Goal: Task Accomplishment & Management: Complete application form

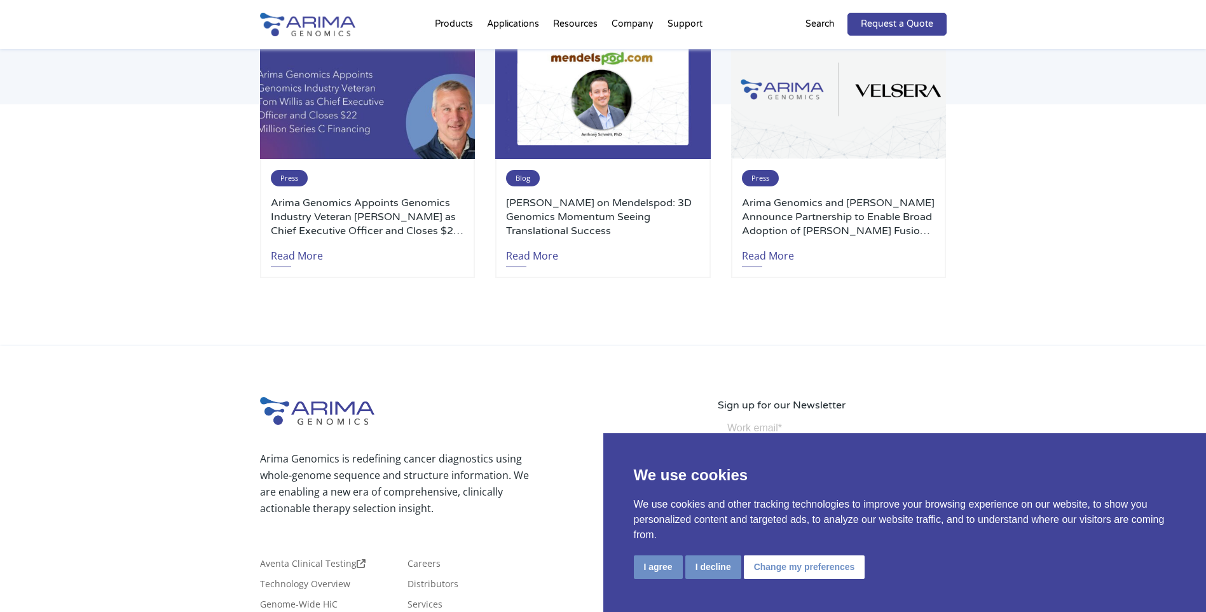
scroll to position [2957, 0]
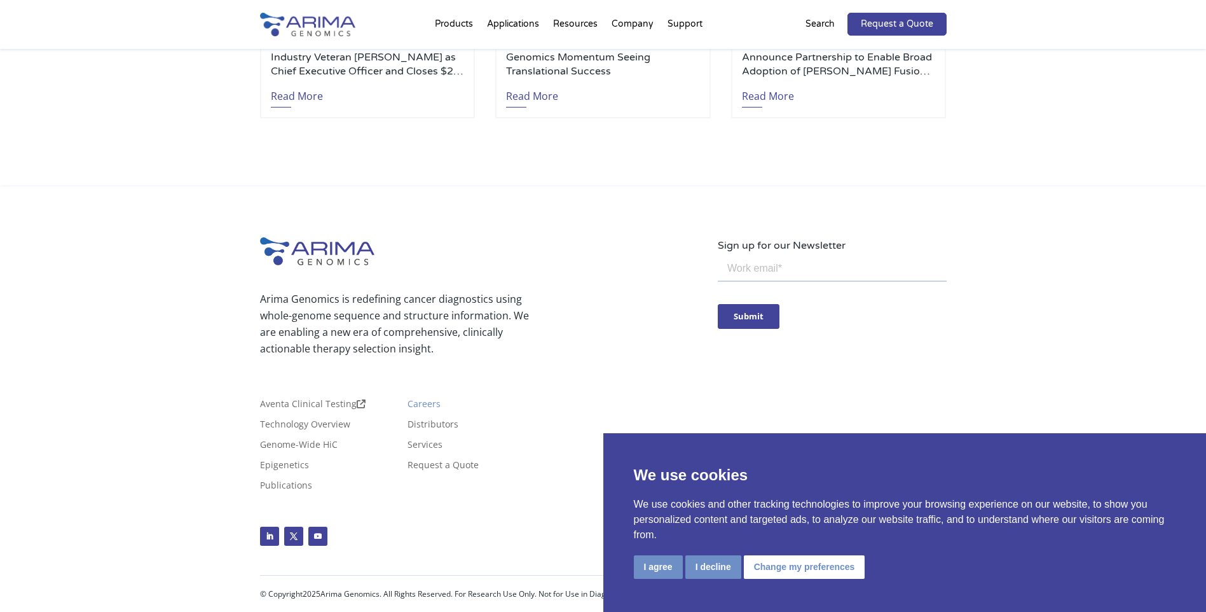
click at [425, 406] on link "Careers" at bounding box center [423, 406] width 33 height 14
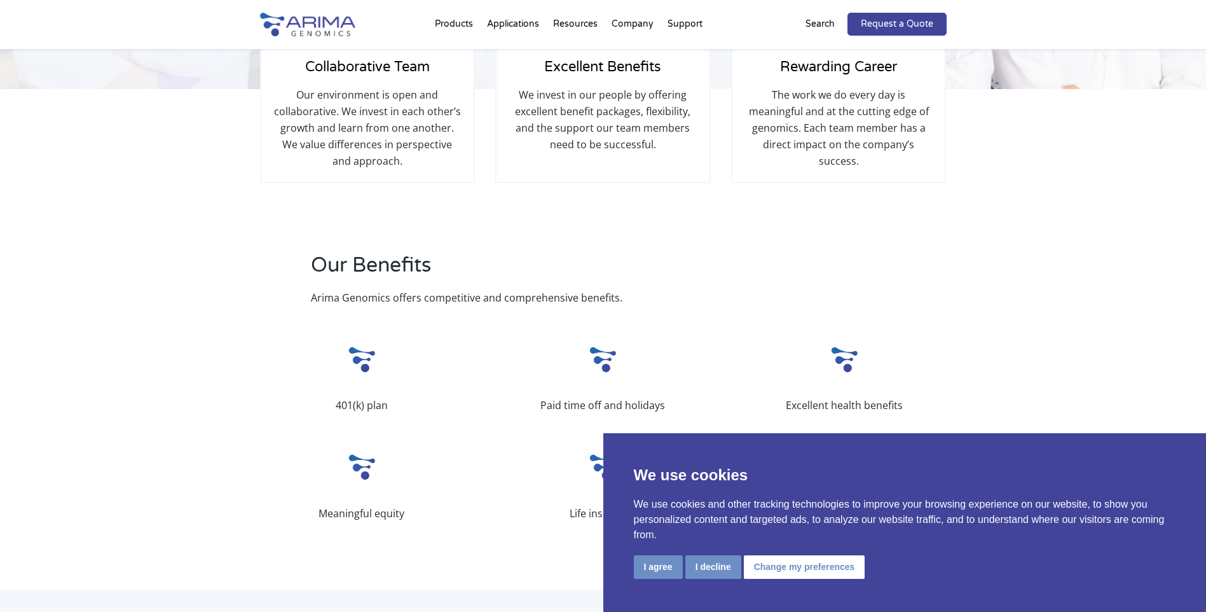
scroll to position [254, 0]
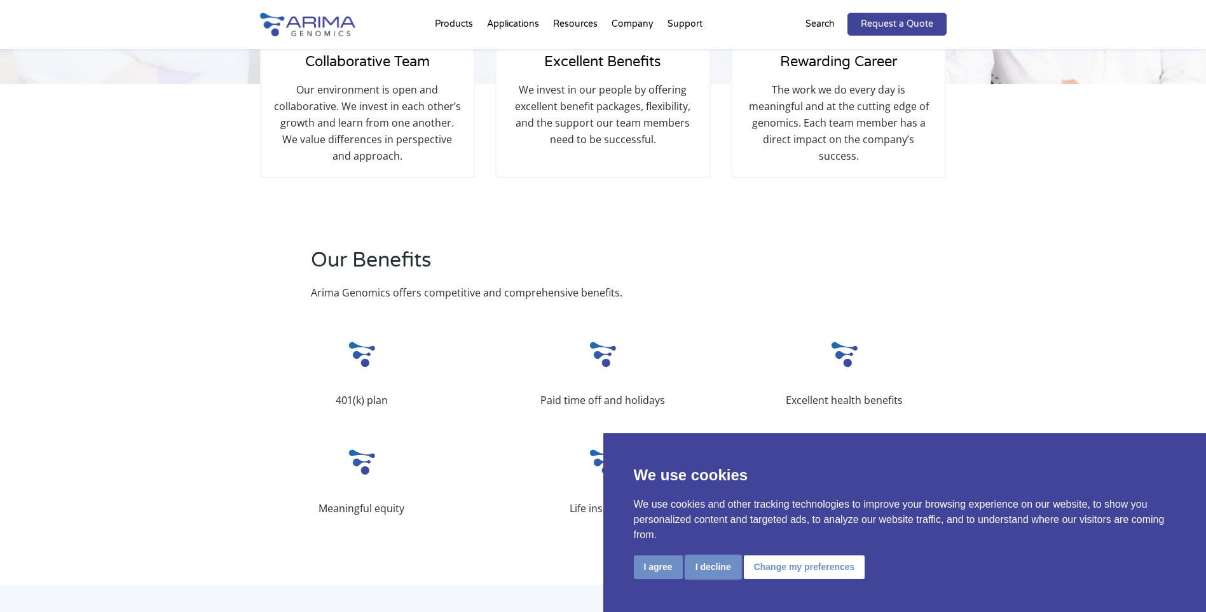
click at [716, 566] on button "I decline" at bounding box center [713, 567] width 56 height 24
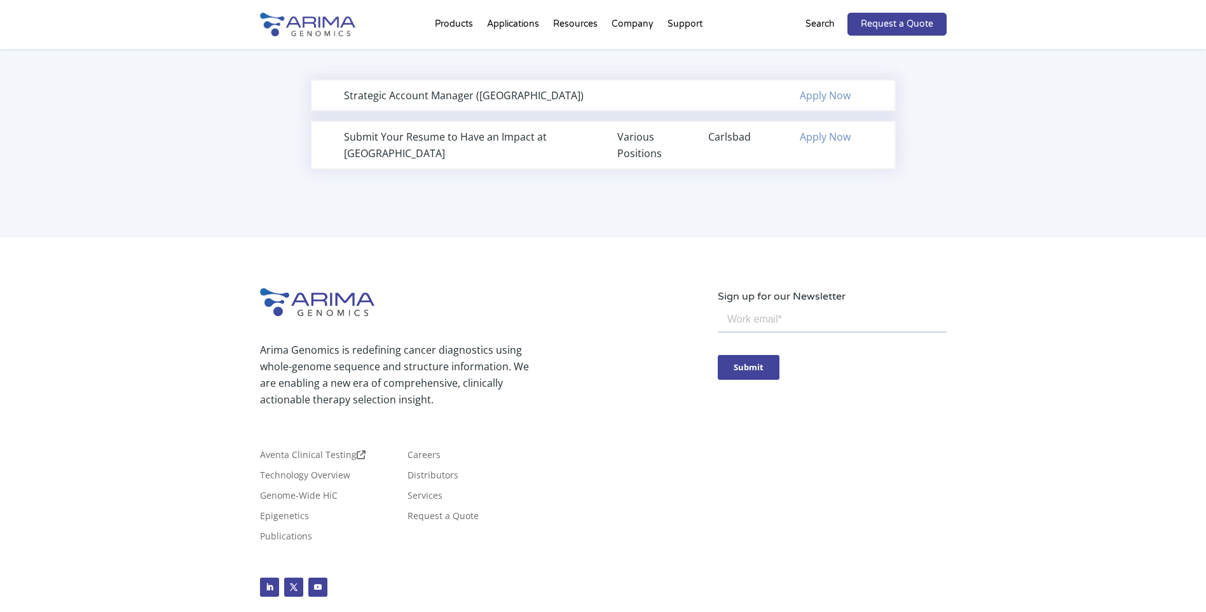
scroll to position [966, 0]
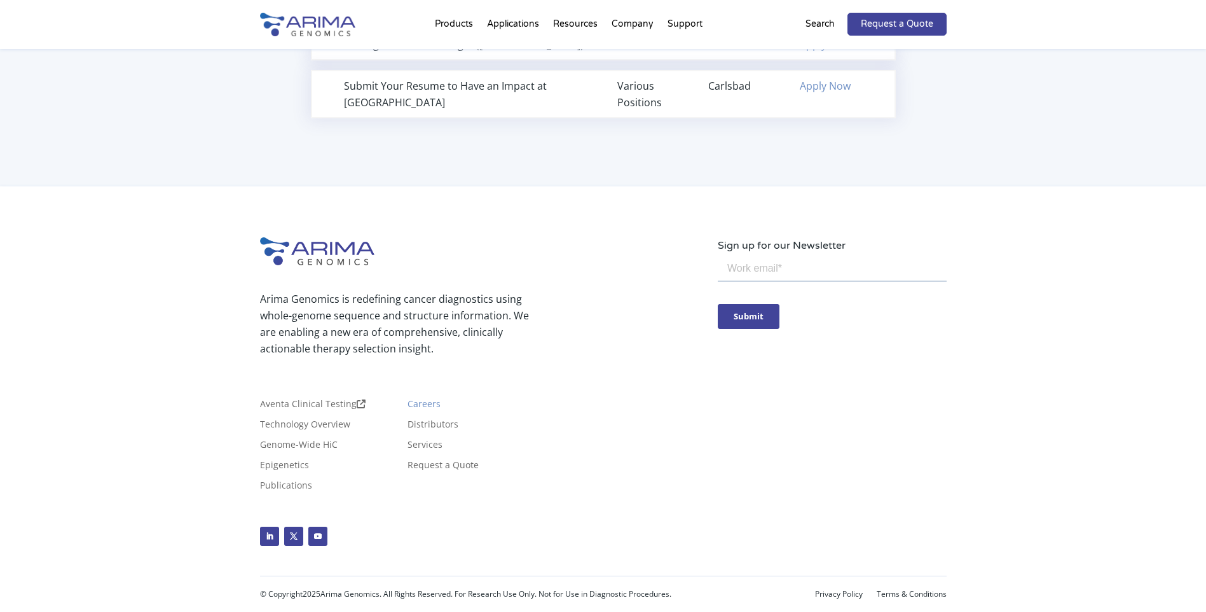
click at [423, 407] on link "Careers" at bounding box center [423, 406] width 33 height 14
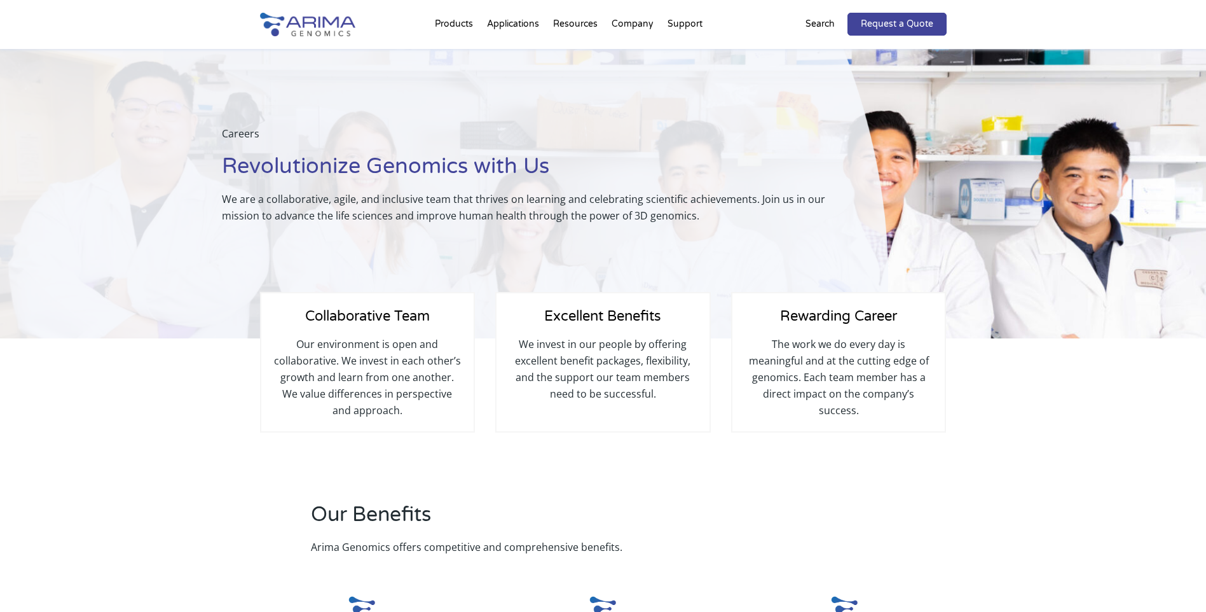
click at [353, 312] on span "Collaborative Team" at bounding box center [367, 316] width 125 height 17
click at [608, 348] on p "We invest in our people by offering excellent benefit packages, flexibility, an…" at bounding box center [602, 369] width 187 height 66
click at [874, 383] on p "The work we do every day is meaningful and at the cutting edge of genomics. Eac…" at bounding box center [838, 377] width 187 height 83
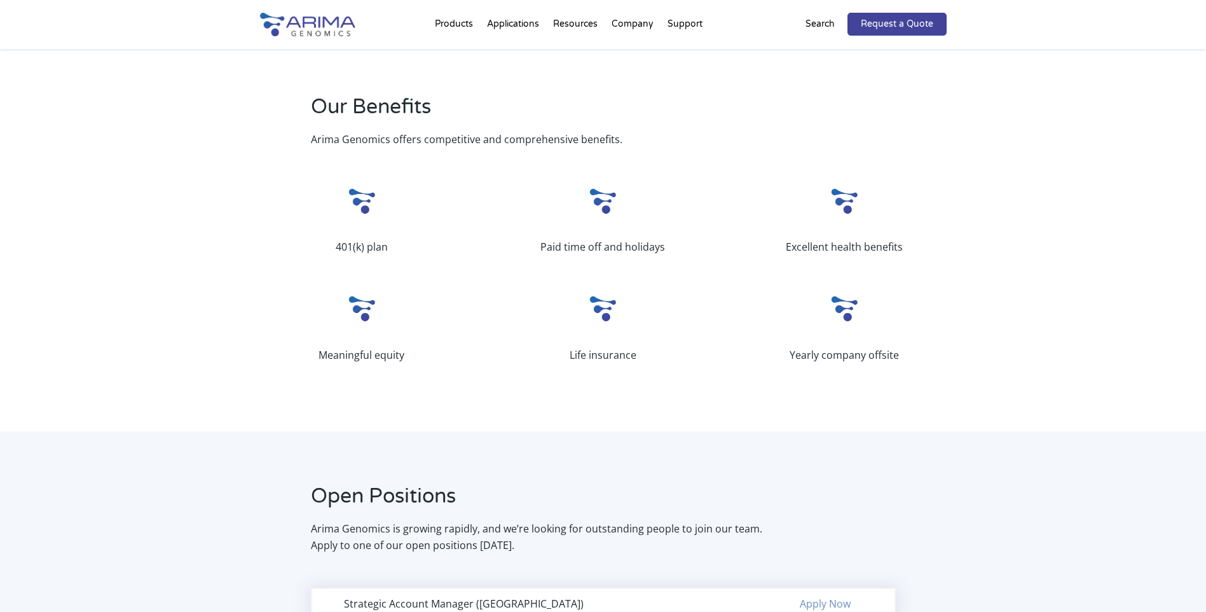
scroll to position [407, 0]
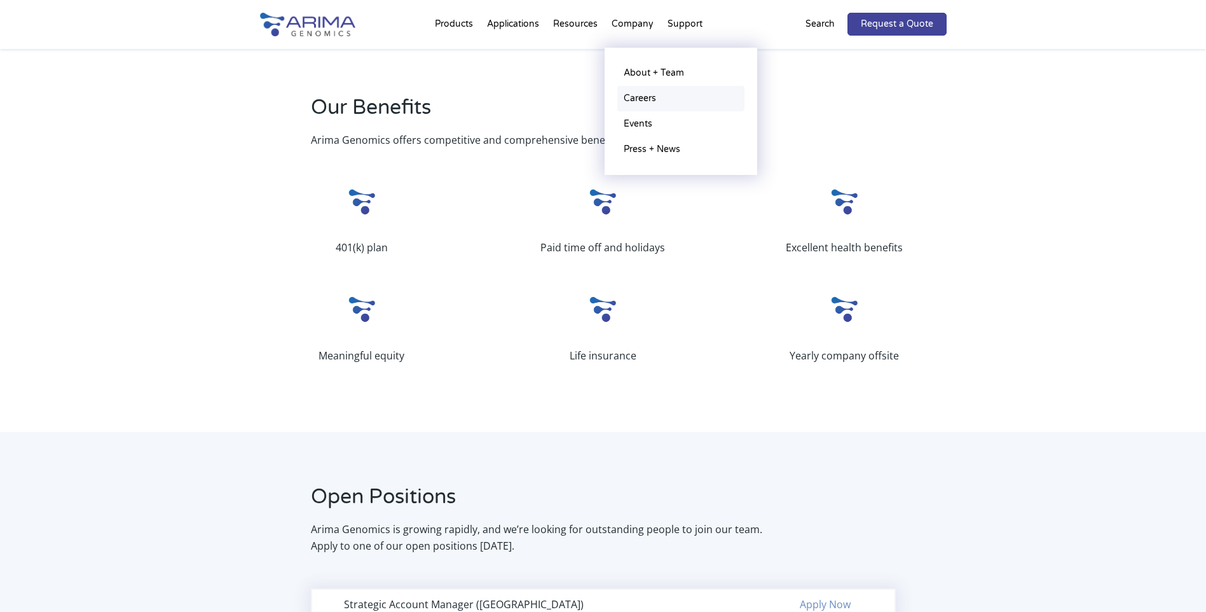
click at [640, 95] on link "Careers" at bounding box center [680, 98] width 127 height 25
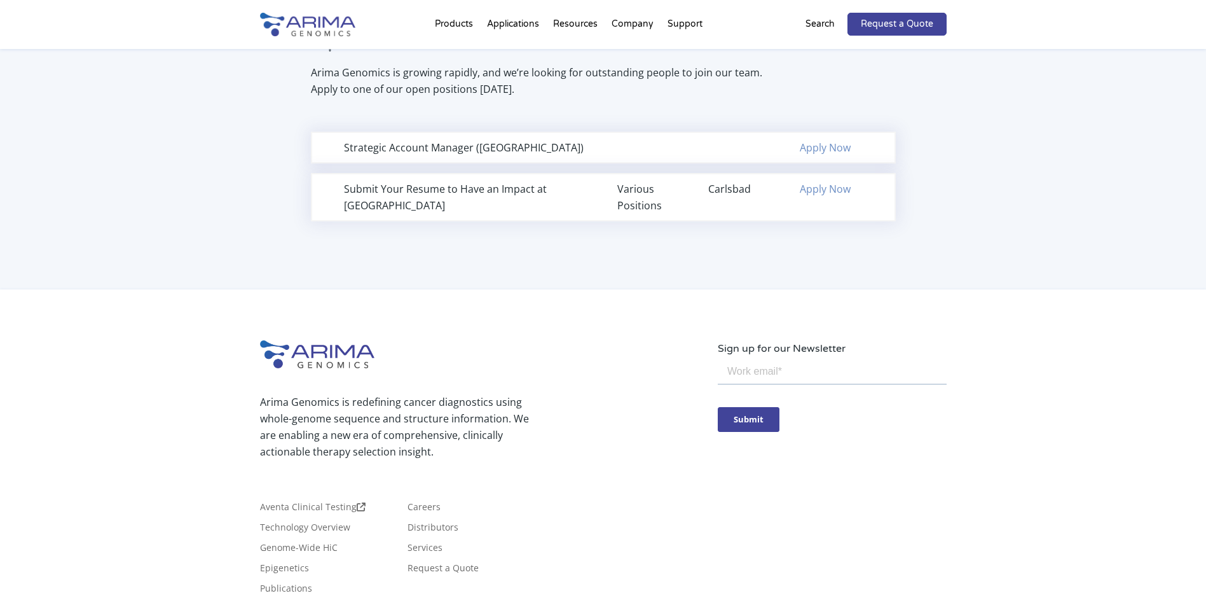
scroll to position [865, 0]
click at [826, 189] on link "Apply Now" at bounding box center [825, 188] width 51 height 14
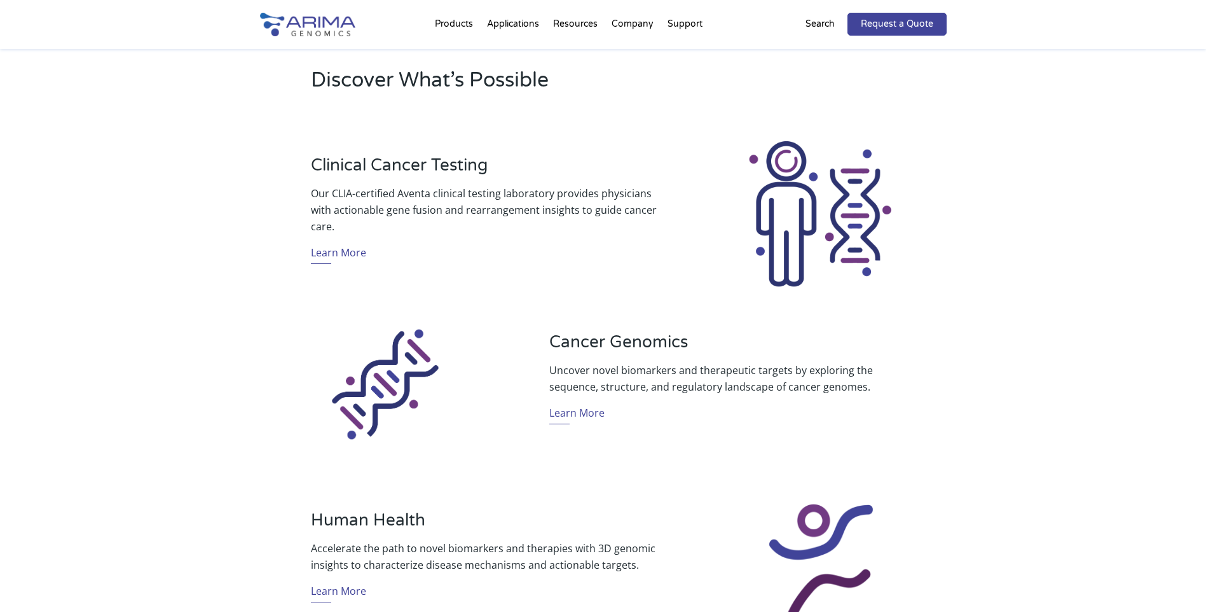
scroll to position [407, 0]
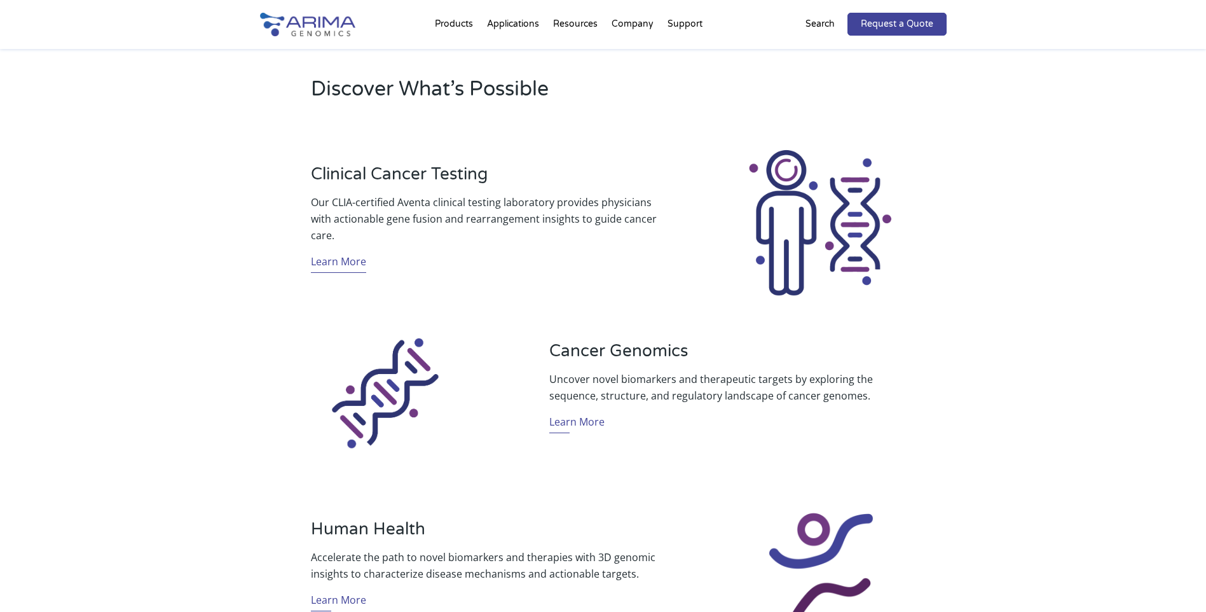
click at [336, 260] on link "Learn More" at bounding box center [338, 263] width 55 height 20
